Goal: Find specific page/section: Find specific page/section

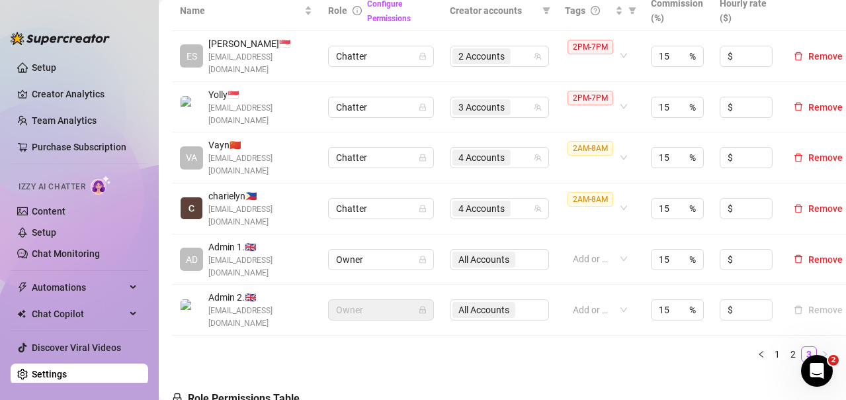
scroll to position [397, 0]
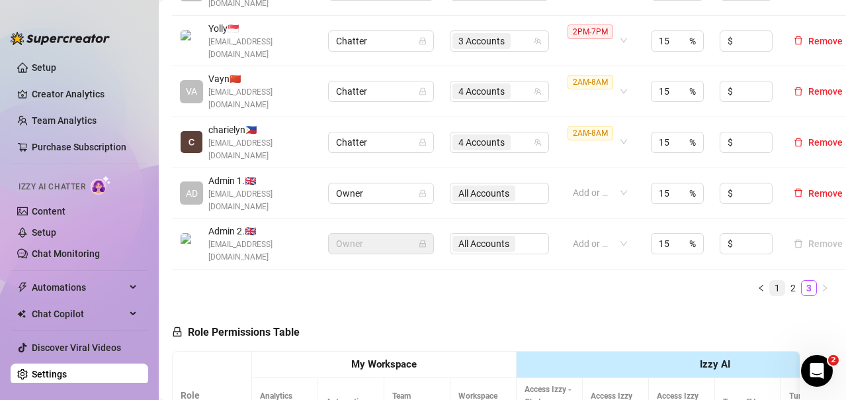
click at [771, 280] on link "1" at bounding box center [777, 287] width 15 height 15
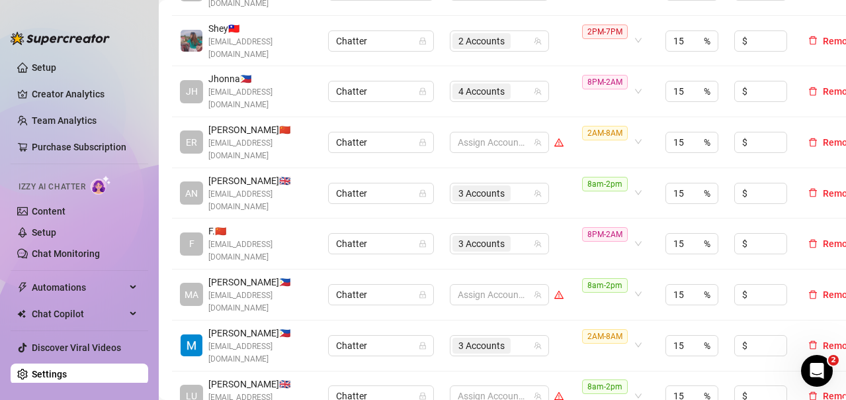
scroll to position [529, 0]
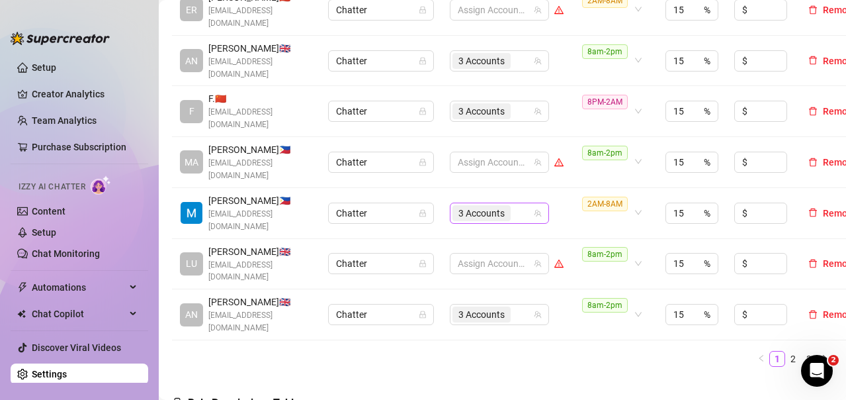
click at [522, 204] on div "3 Accounts" at bounding box center [492, 213] width 80 height 19
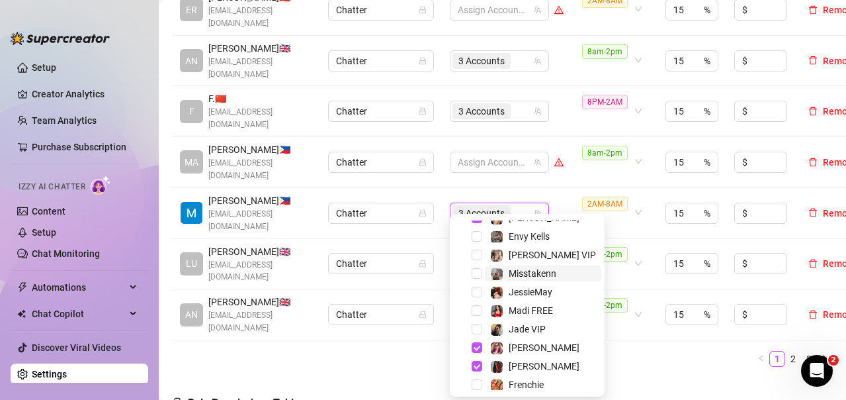
scroll to position [127, 0]
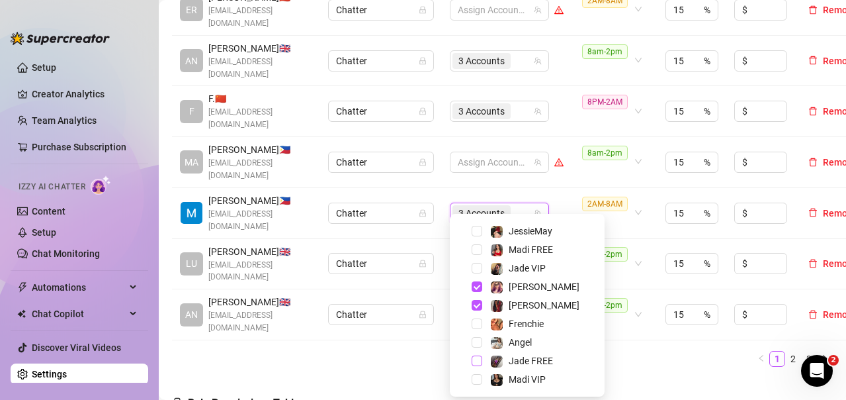
click at [477, 361] on span "Select tree node" at bounding box center [477, 360] width 11 height 11
click at [802, 351] on link "3" at bounding box center [809, 358] width 15 height 15
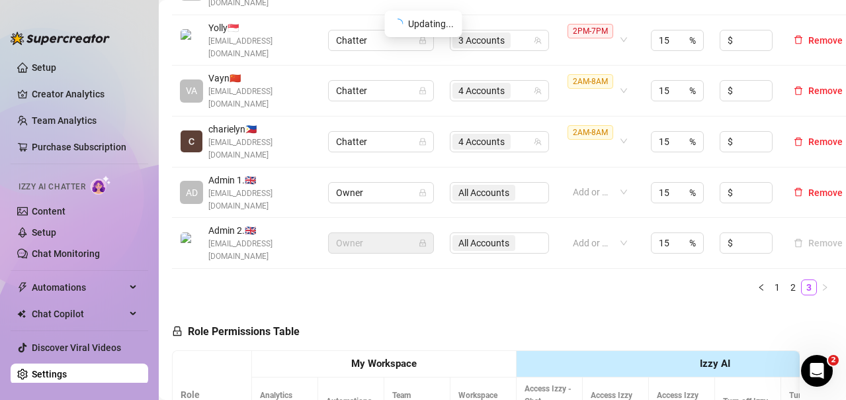
scroll to position [397, 0]
click at [517, 133] on div "4 Accounts" at bounding box center [492, 142] width 80 height 19
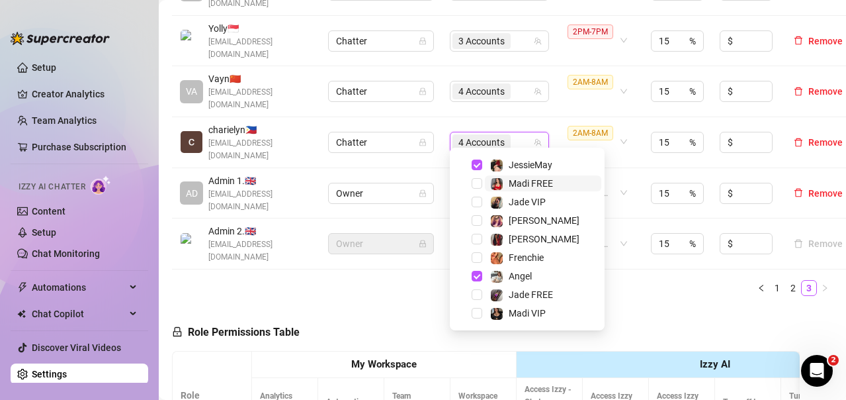
scroll to position [61, 0]
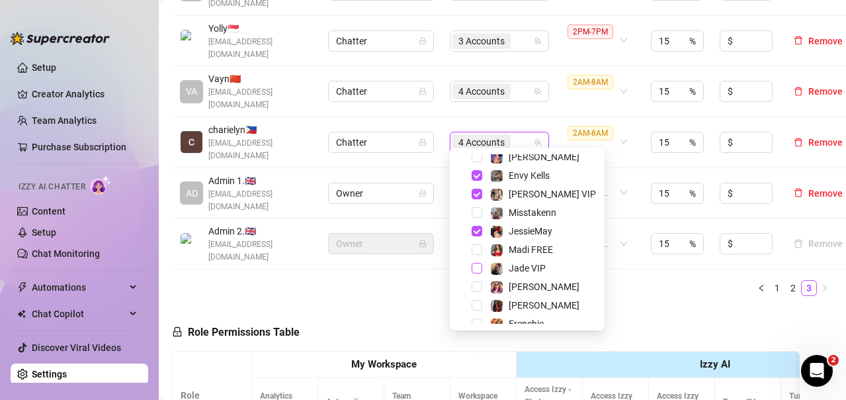
click at [476, 269] on span "Select tree node" at bounding box center [477, 268] width 11 height 11
click at [630, 280] on ul "1 2 3" at bounding box center [502, 288] width 661 height 16
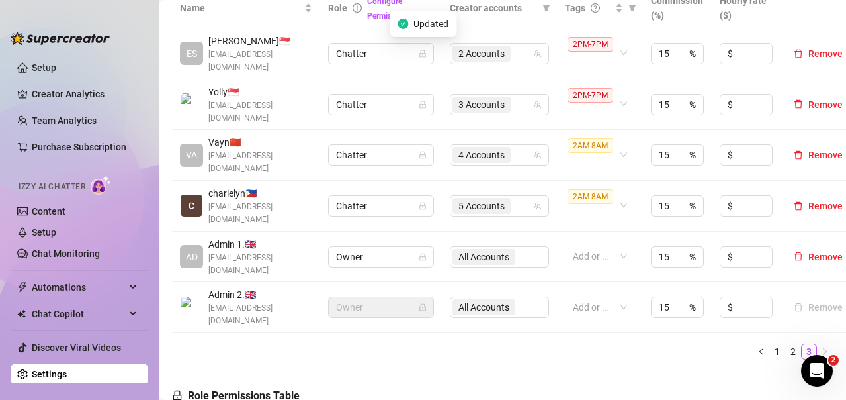
scroll to position [331, 0]
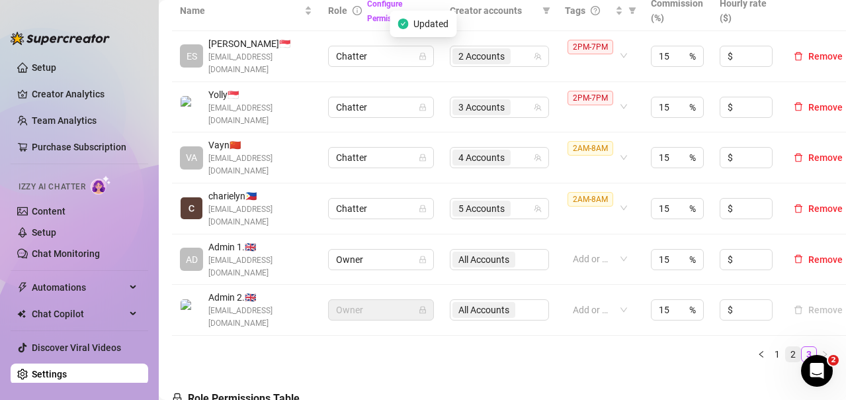
click at [786, 347] on link "2" at bounding box center [793, 354] width 15 height 15
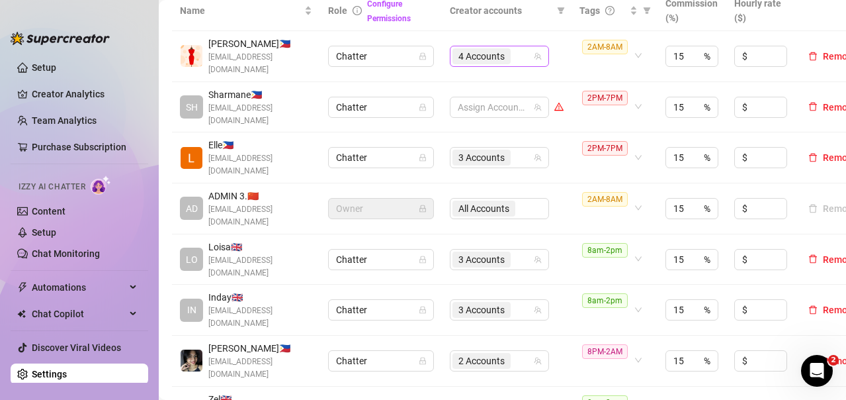
click at [518, 52] on div "4 Accounts" at bounding box center [492, 56] width 80 height 19
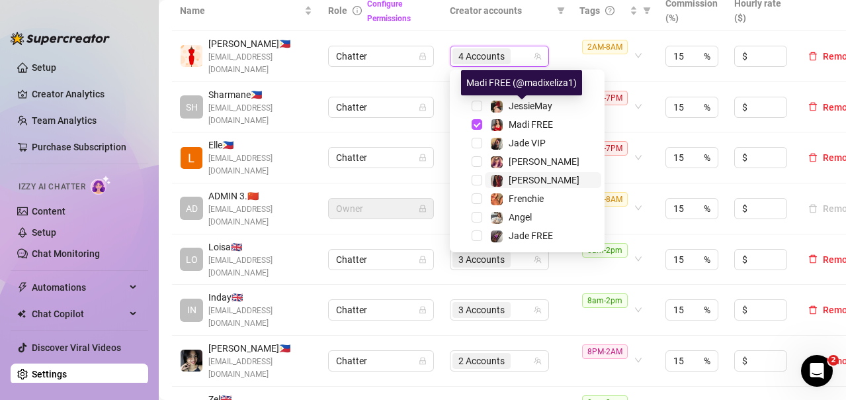
scroll to position [127, 0]
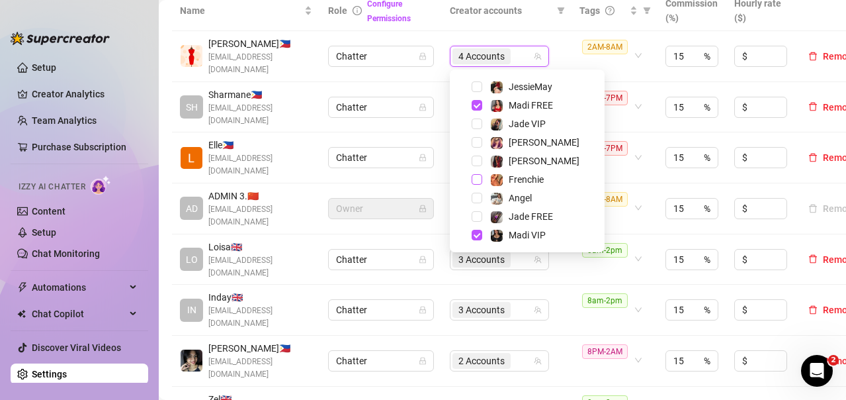
click at [476, 181] on span "Select tree node" at bounding box center [477, 179] width 11 height 11
click at [483, 36] on td "5 Accounts" at bounding box center [507, 56] width 130 height 51
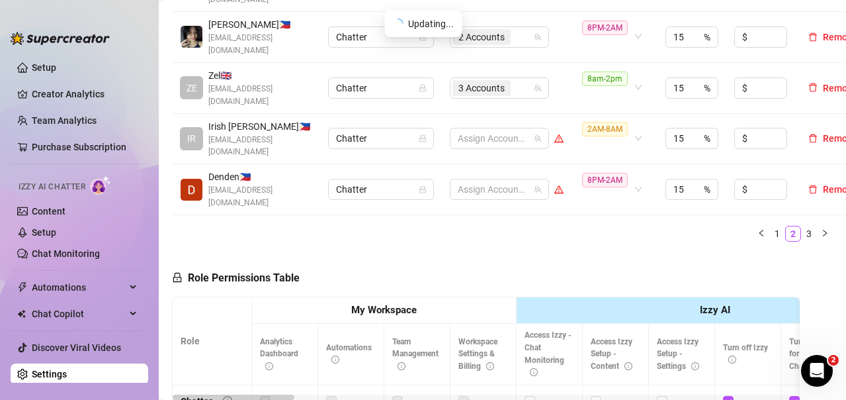
scroll to position [661, 0]
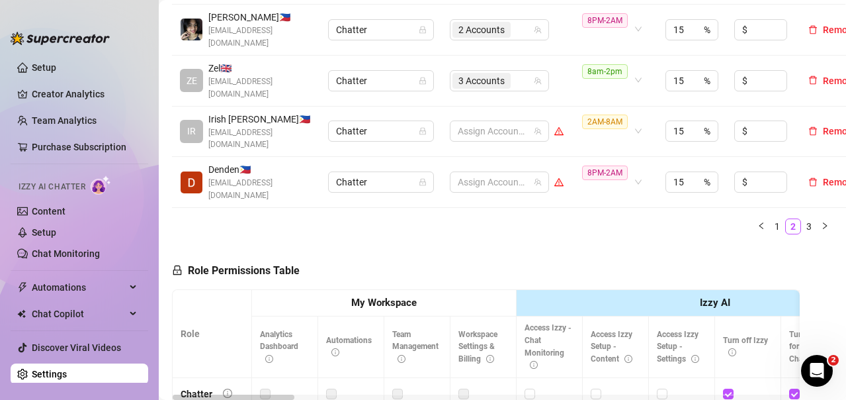
drag, startPoint x: 762, startPoint y: 206, endPoint x: 845, endPoint y: 155, distance: 97.5
click at [770, 219] on link "1" at bounding box center [777, 226] width 15 height 15
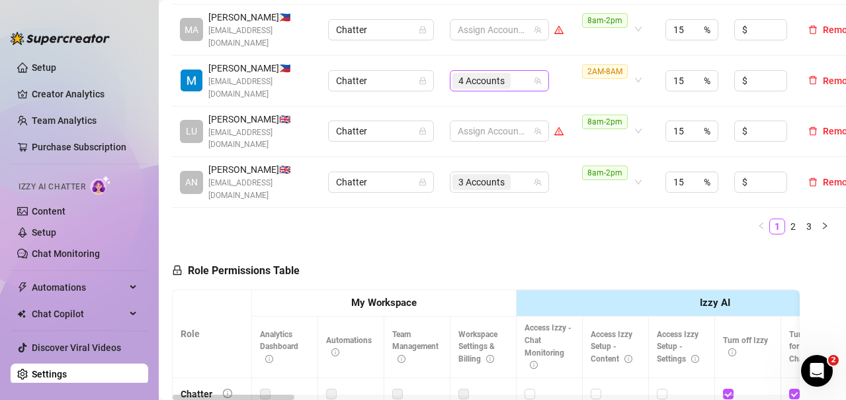
click at [523, 71] on div "4 Accounts" at bounding box center [492, 80] width 80 height 19
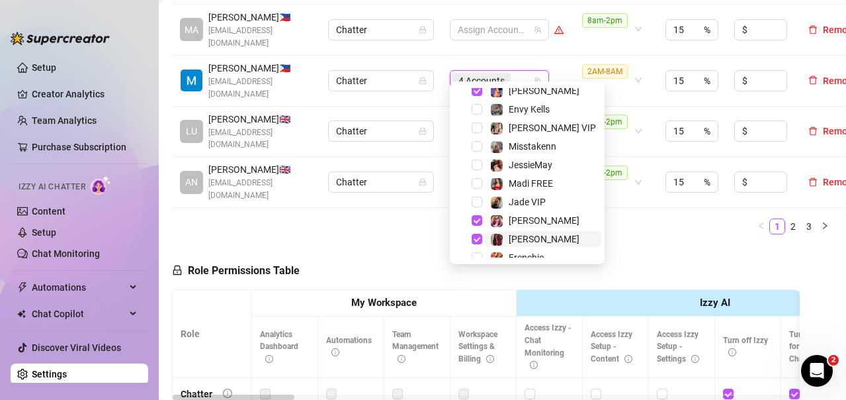
scroll to position [0, 0]
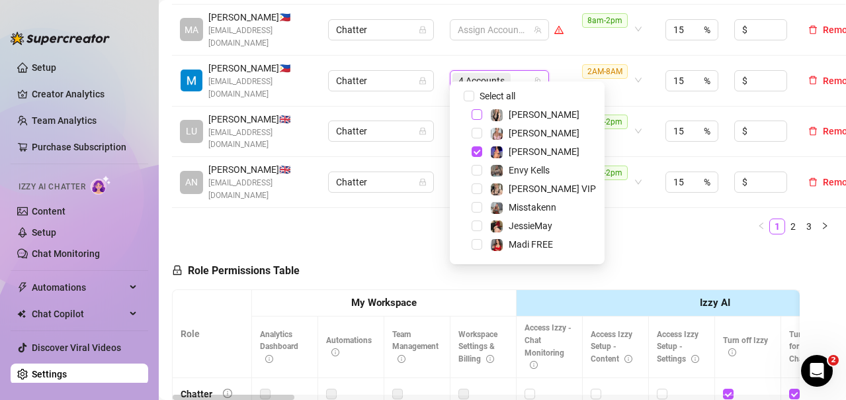
click at [480, 112] on span "Select tree node" at bounding box center [477, 114] width 11 height 11
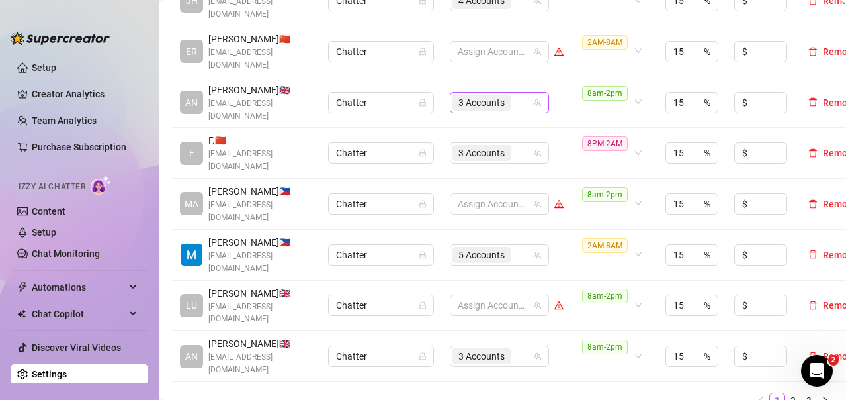
scroll to position [529, 0]
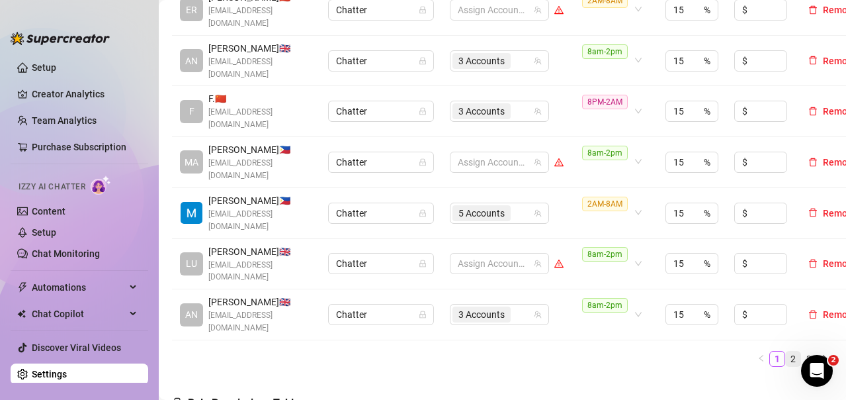
click at [786, 351] on link "2" at bounding box center [793, 358] width 15 height 15
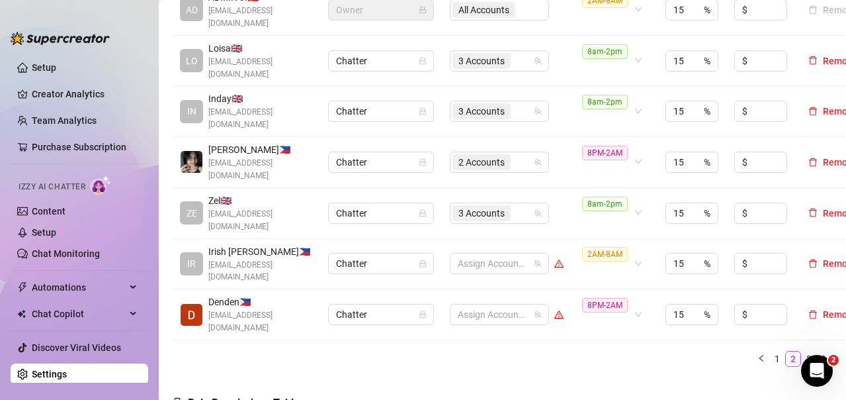
drag, startPoint x: 797, startPoint y: 336, endPoint x: 263, endPoint y: 157, distance: 563.5
click at [802, 351] on link "3" at bounding box center [809, 358] width 15 height 15
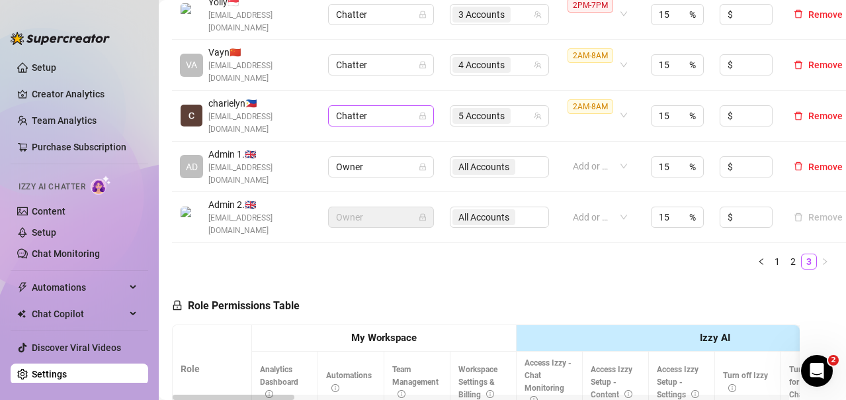
scroll to position [397, 0]
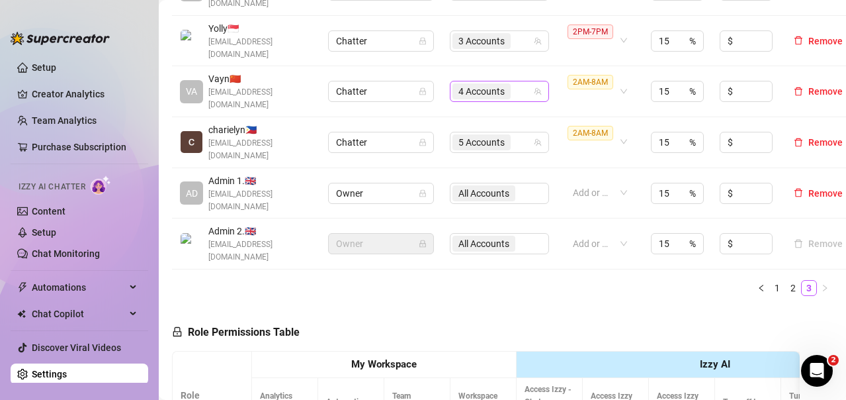
click at [523, 87] on div "4 Accounts" at bounding box center [492, 91] width 80 height 19
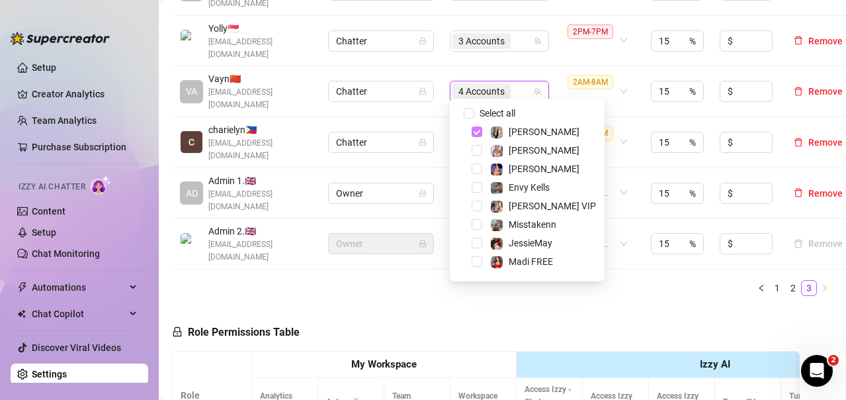
click at [477, 127] on span "Select tree node" at bounding box center [477, 131] width 11 height 11
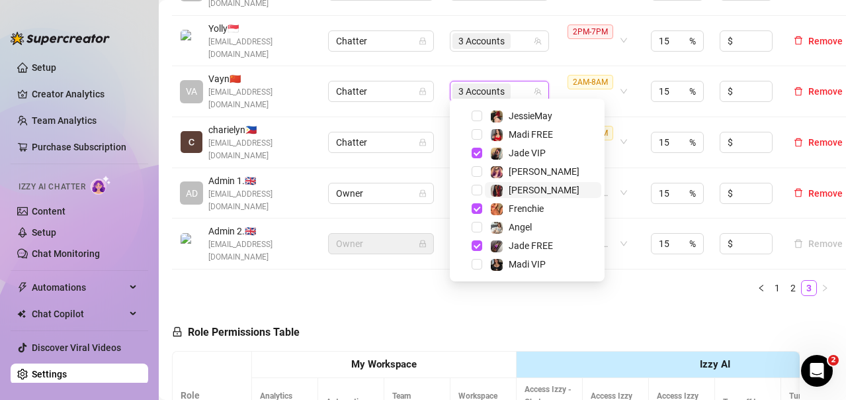
click at [476, 151] on span "Select tree node" at bounding box center [477, 153] width 11 height 11
click at [476, 204] on span "Select tree node" at bounding box center [477, 208] width 11 height 11
click at [477, 245] on span "Select tree node" at bounding box center [477, 245] width 11 height 11
click at [617, 280] on ul "1 2 3" at bounding box center [502, 288] width 661 height 16
